Goal: Obtain resource: Download file/media

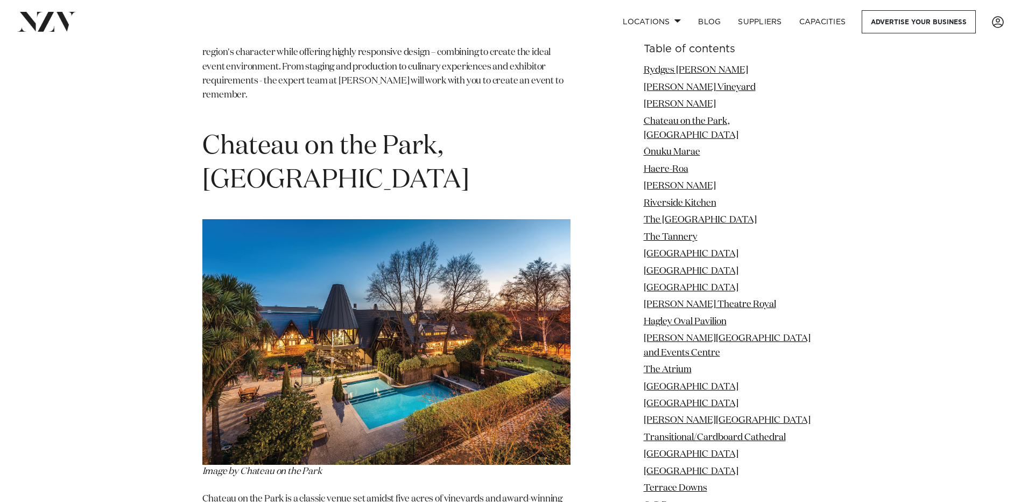
click at [694, 67] on link "Rydges [PERSON_NAME]" at bounding box center [696, 70] width 104 height 9
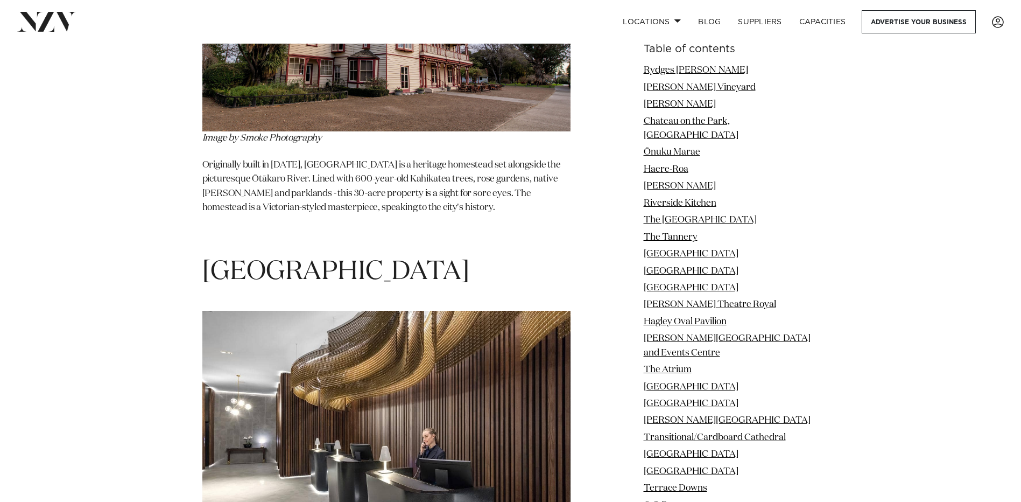
scroll to position [9003, 0]
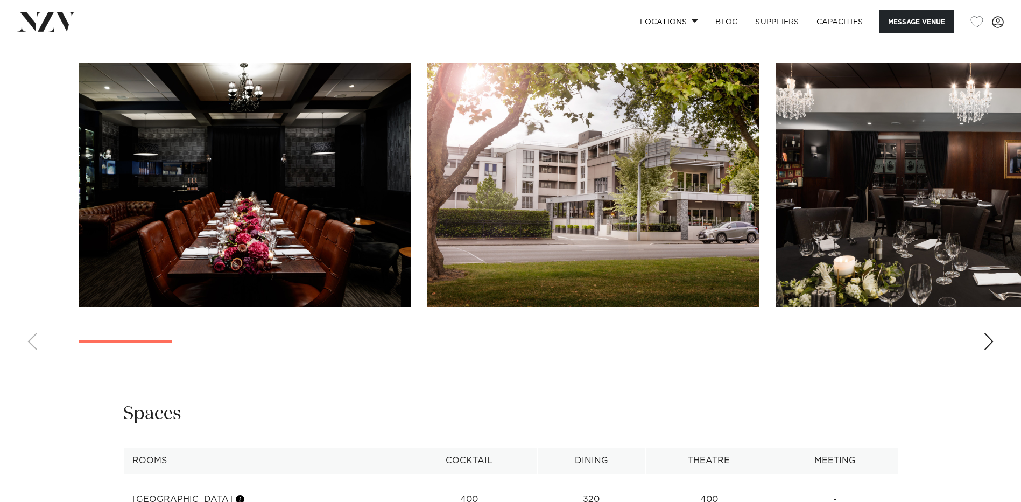
scroll to position [1292, 0]
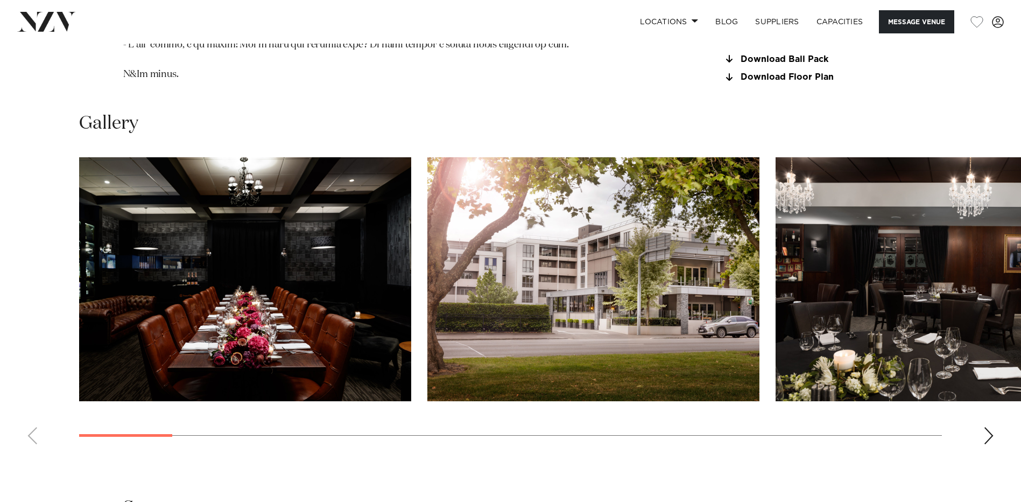
click at [991, 427] on div "Next slide" at bounding box center [988, 435] width 11 height 17
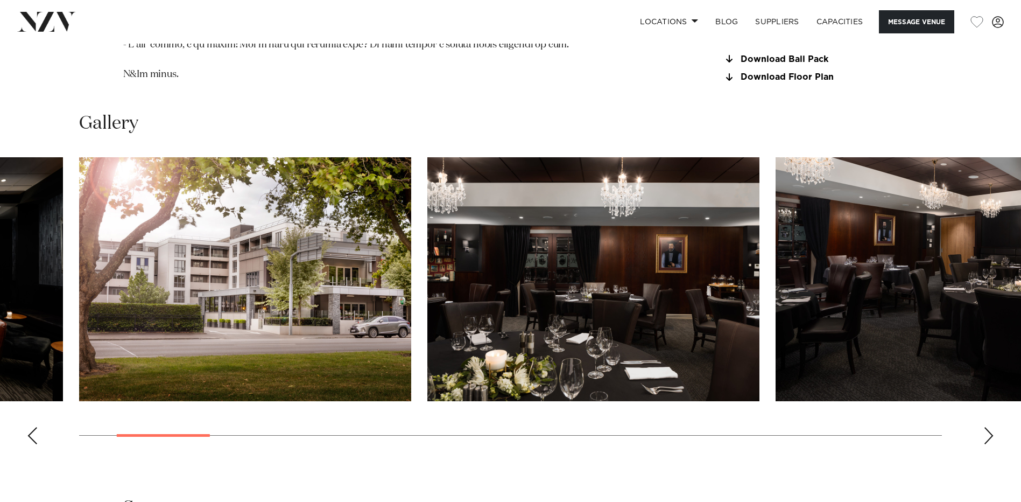
click at [979, 413] on swiper-container at bounding box center [510, 304] width 1021 height 295
click at [986, 427] on div "Next slide" at bounding box center [988, 435] width 11 height 17
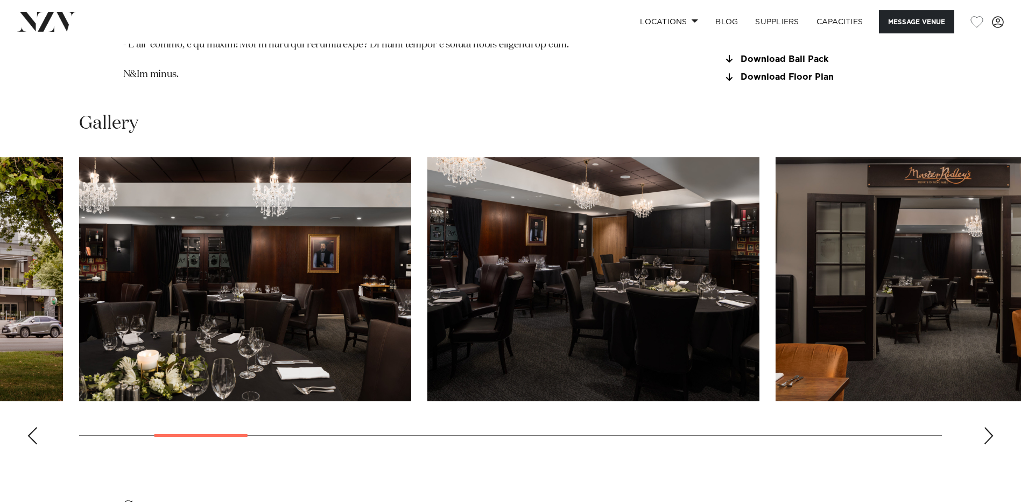
click at [986, 427] on div "Next slide" at bounding box center [988, 435] width 11 height 17
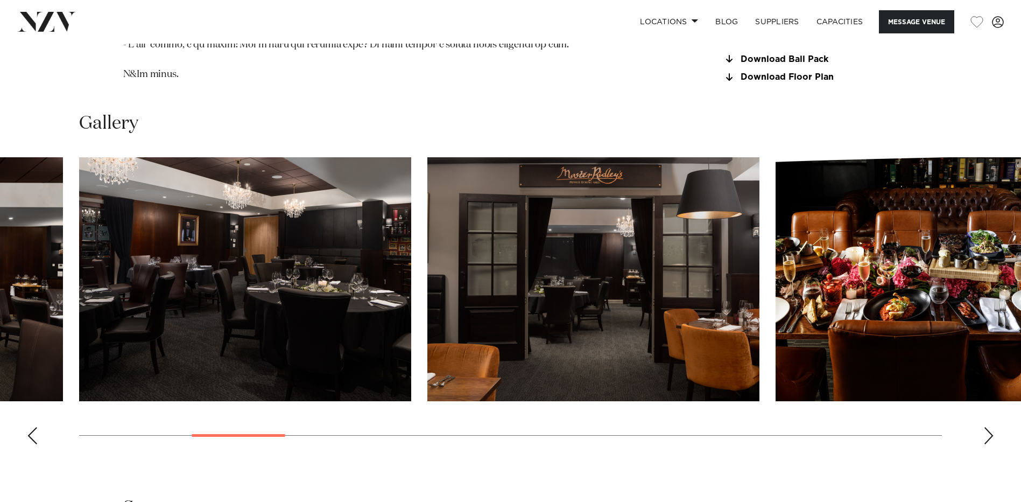
click at [986, 427] on div "Next slide" at bounding box center [988, 435] width 11 height 17
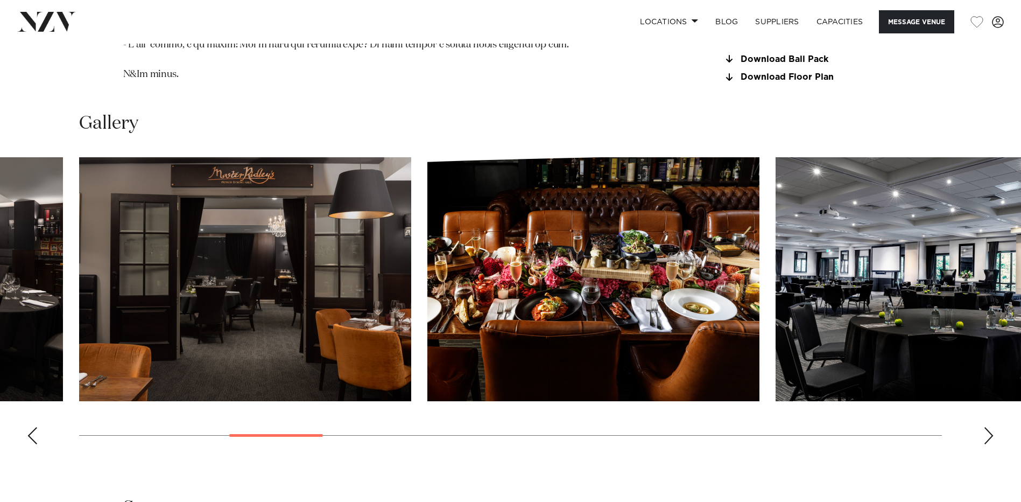
click at [986, 427] on div "Next slide" at bounding box center [988, 435] width 11 height 17
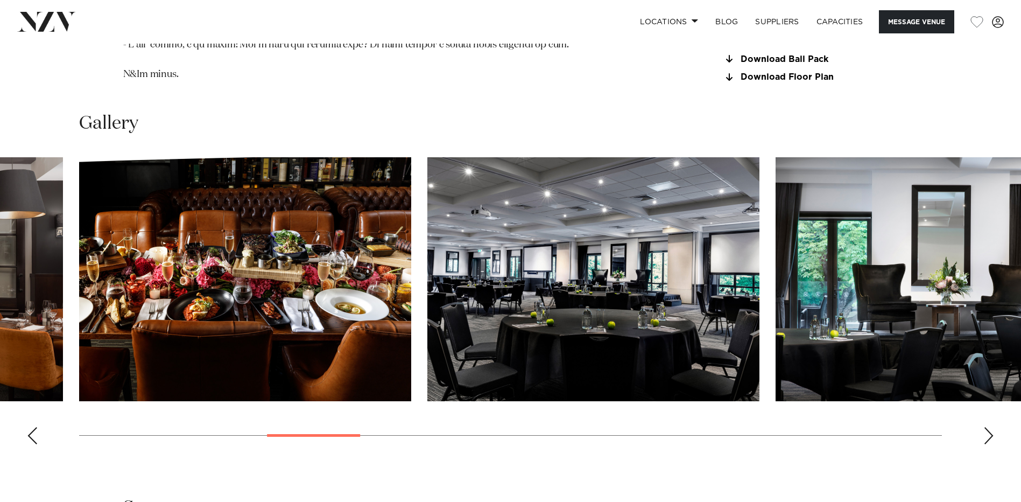
click at [986, 427] on div "Next slide" at bounding box center [988, 435] width 11 height 17
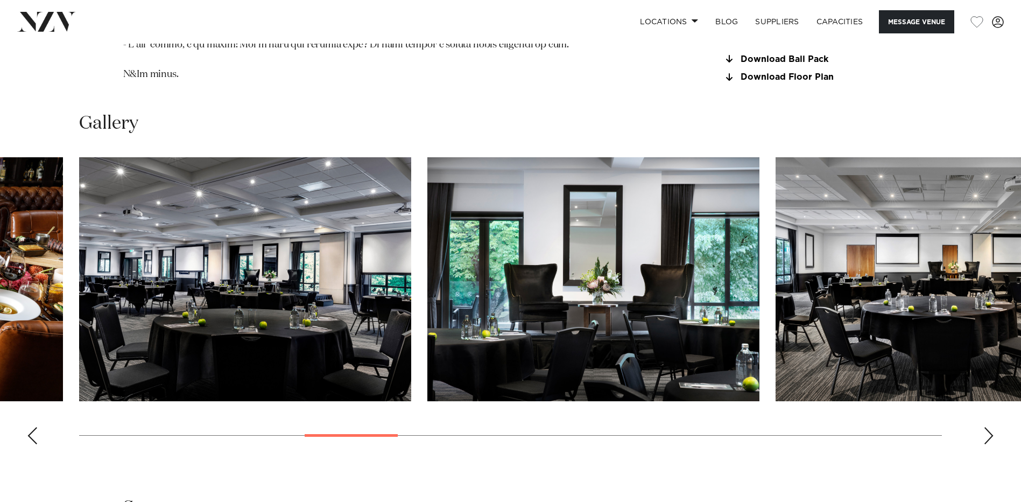
click at [986, 427] on div "Next slide" at bounding box center [988, 435] width 11 height 17
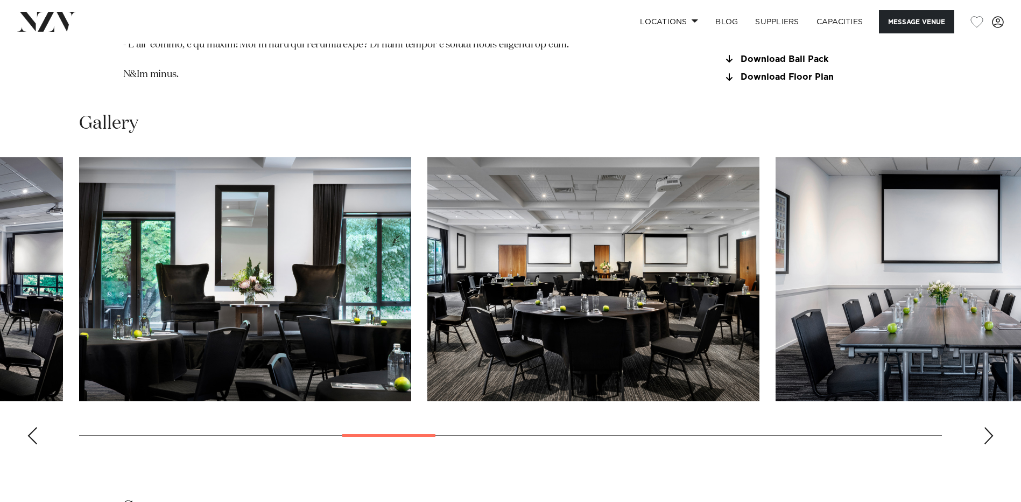
click at [983, 427] on div "Next slide" at bounding box center [988, 435] width 11 height 17
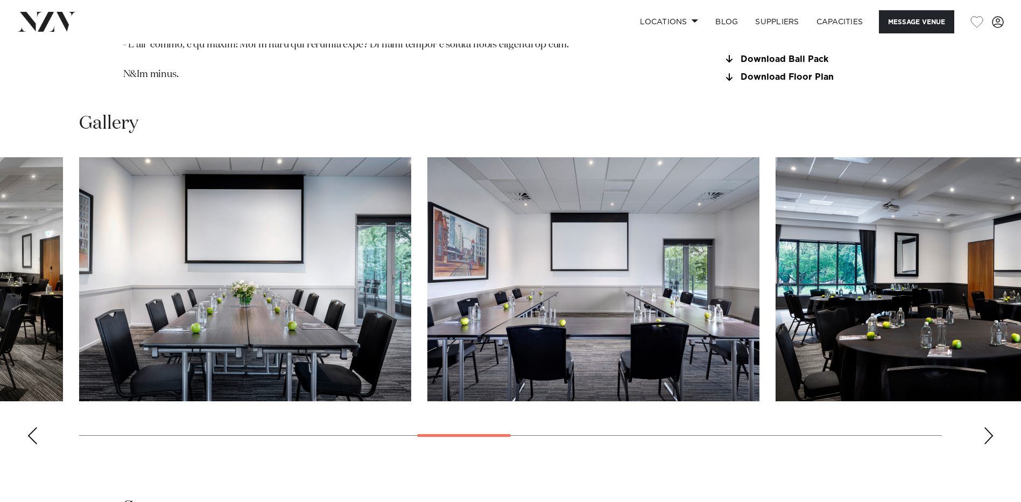
click at [985, 427] on div "Next slide" at bounding box center [988, 435] width 11 height 17
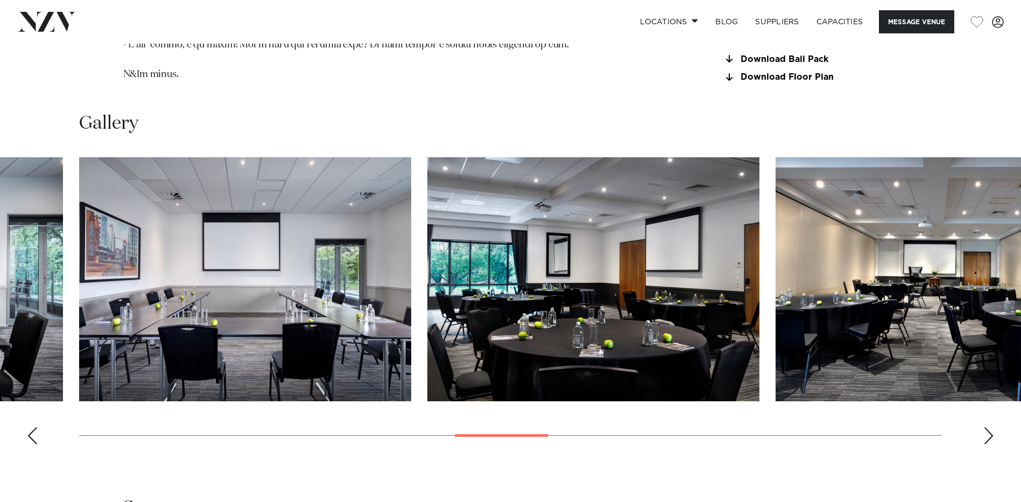
click at [985, 427] on div "Next slide" at bounding box center [988, 435] width 11 height 17
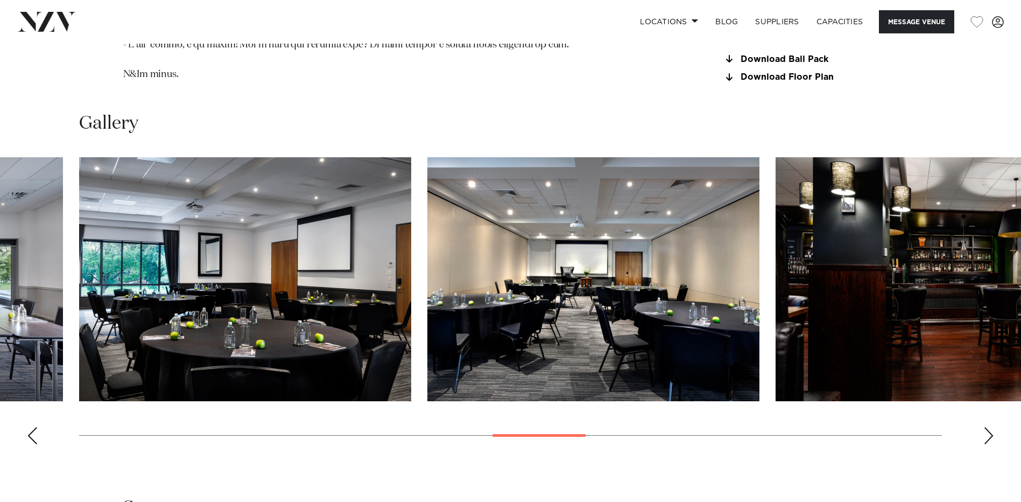
click at [985, 427] on div "Next slide" at bounding box center [988, 435] width 11 height 17
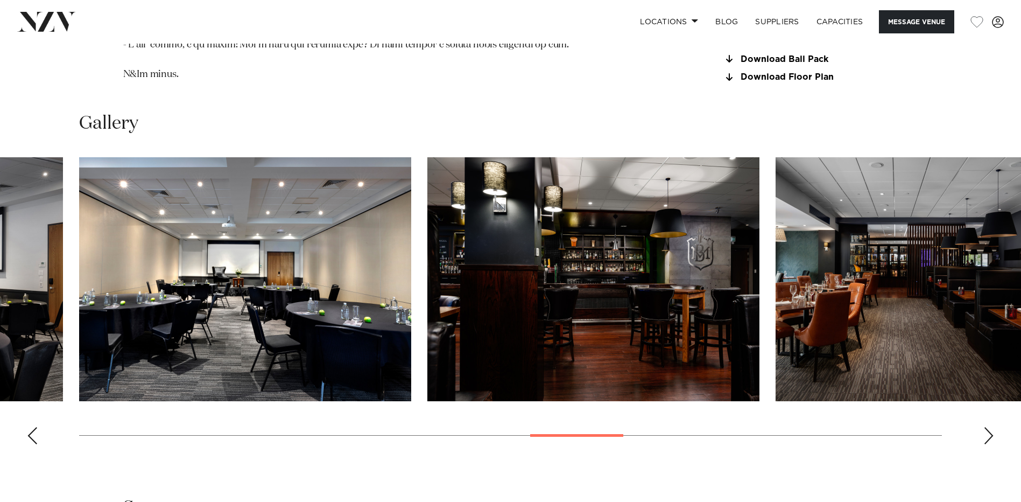
click at [985, 427] on div "Next slide" at bounding box center [988, 435] width 11 height 17
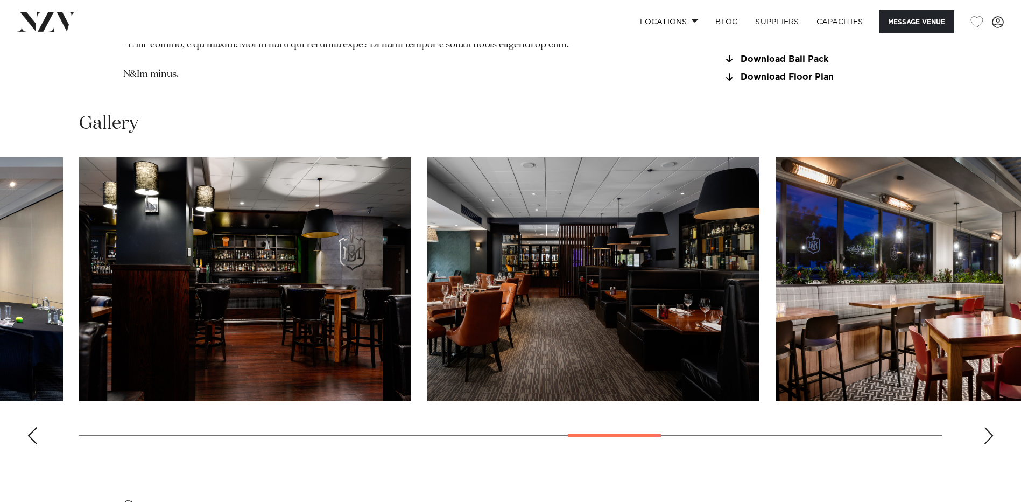
click at [985, 427] on div "Next slide" at bounding box center [988, 435] width 11 height 17
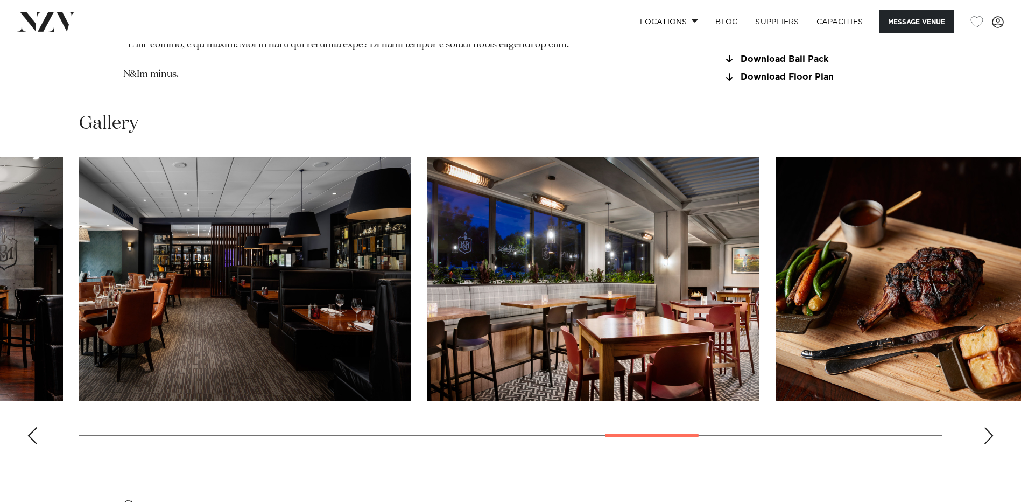
click at [985, 427] on div "Next slide" at bounding box center [988, 435] width 11 height 17
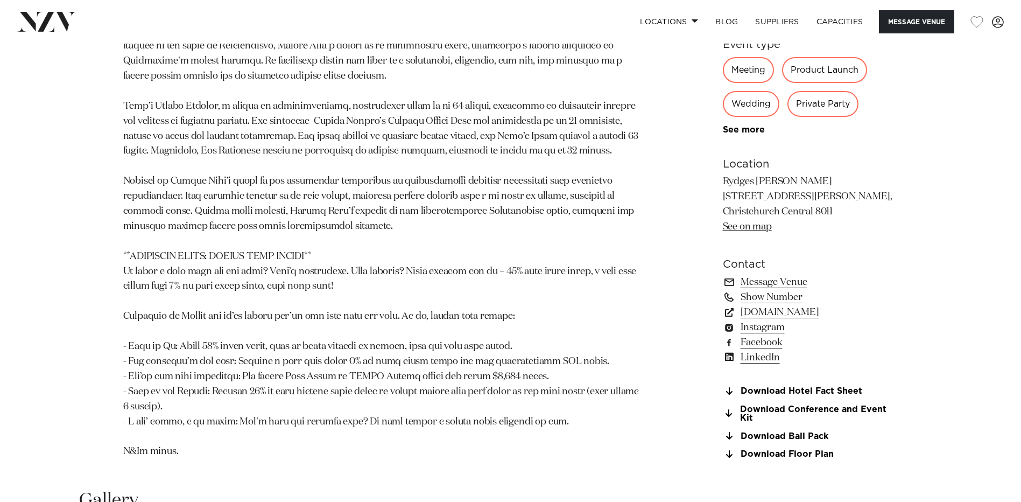
scroll to position [969, 0]
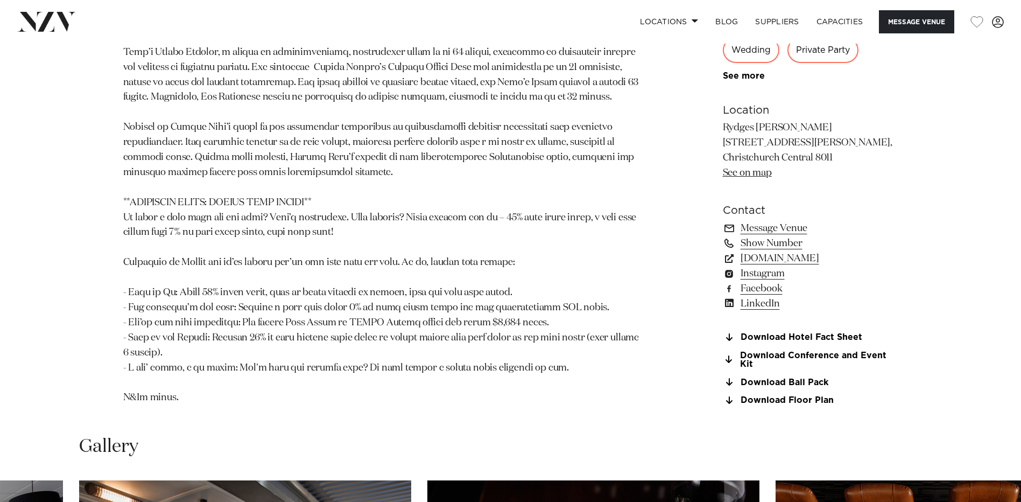
click at [794, 333] on link "Download Hotel Fact Sheet" at bounding box center [810, 338] width 175 height 10
